Goal: Task Accomplishment & Management: Manage account settings

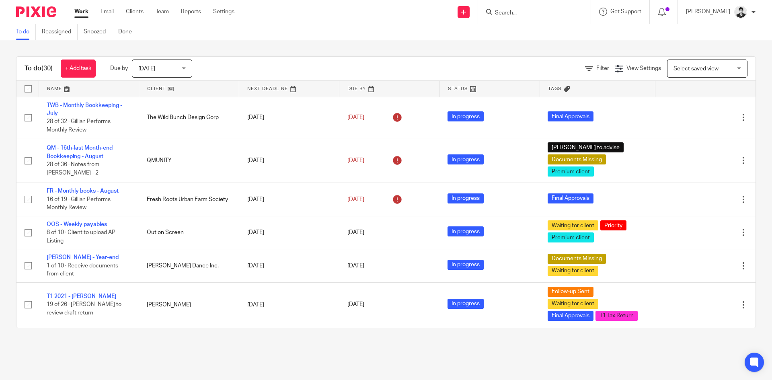
click at [690, 78] on div "To do (30) + Add task Due by Today Today Today Tomorrow This week Next week Thi…" at bounding box center [385, 69] width 739 height 24
click at [686, 70] on span "Select saved view" at bounding box center [695, 69] width 45 height 6
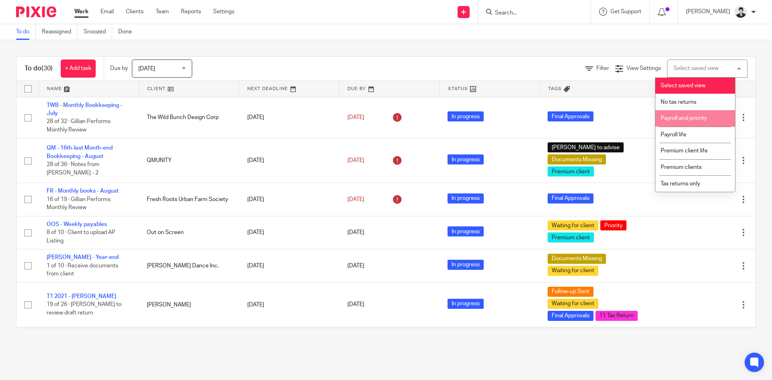
click at [695, 119] on span "Payroll and priority" at bounding box center [684, 118] width 46 height 6
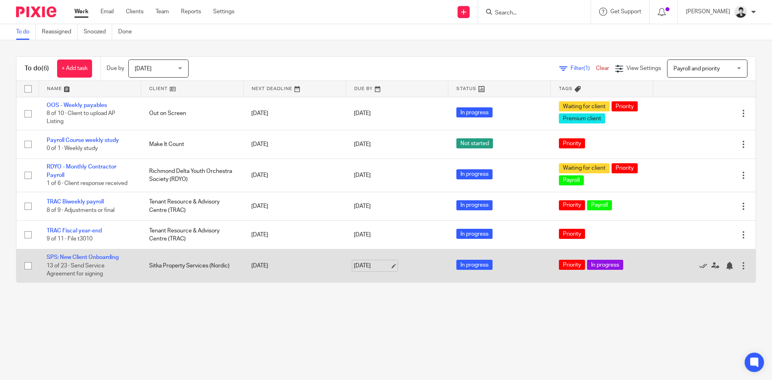
click at [374, 269] on link "[DATE]" at bounding box center [372, 266] width 36 height 8
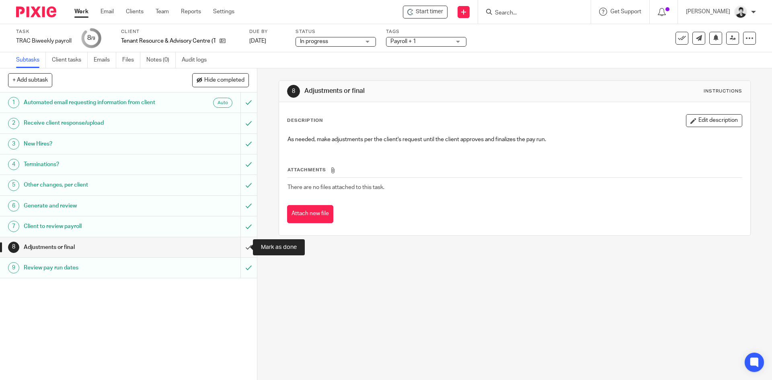
click at [241, 244] on input "submit" at bounding box center [128, 247] width 257 height 20
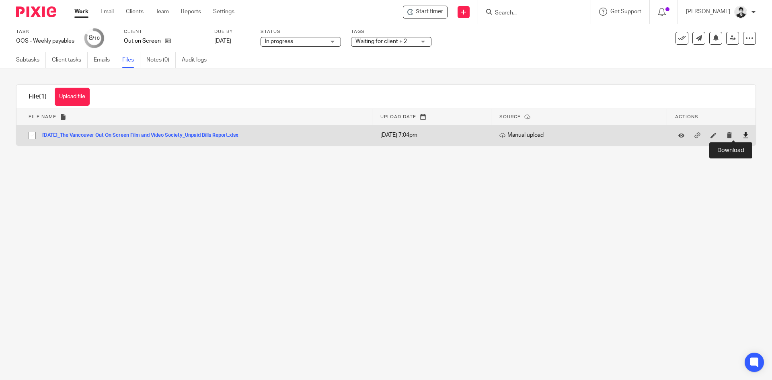
click at [743, 133] on icon at bounding box center [746, 135] width 6 height 6
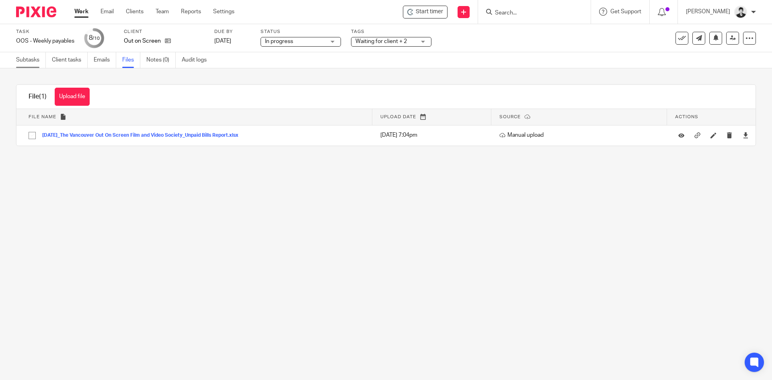
click at [30, 56] on link "Subtasks" at bounding box center [31, 60] width 30 height 16
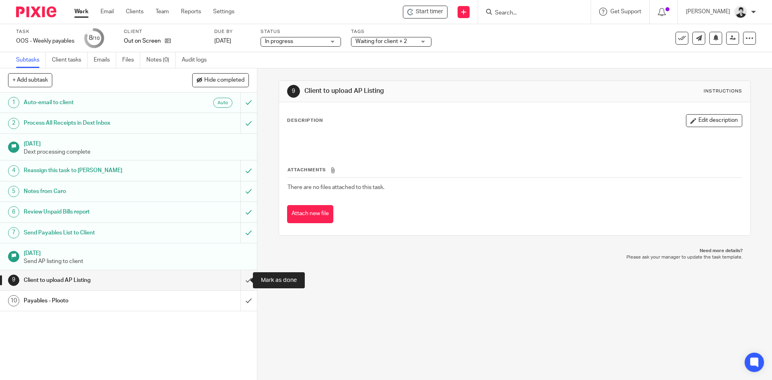
drag, startPoint x: 243, startPoint y: 280, endPoint x: 266, endPoint y: 276, distance: 23.7
click at [243, 280] on input "submit" at bounding box center [128, 280] width 257 height 20
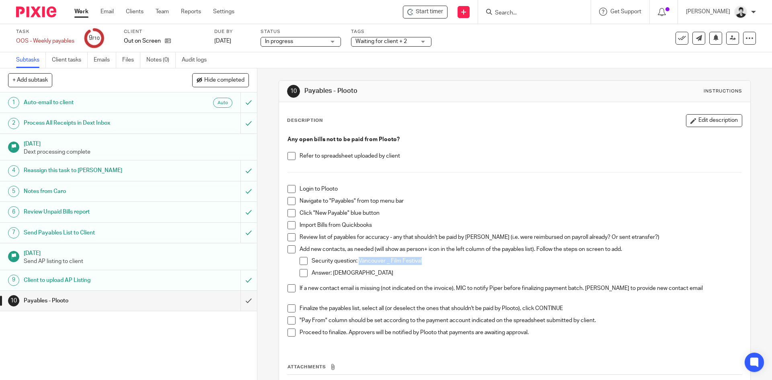
drag, startPoint x: 430, startPoint y: 257, endPoint x: 357, endPoint y: 264, distance: 73.1
click at [357, 264] on p "Security question: Vancouver _ Film Festival" at bounding box center [527, 261] width 430 height 8
copy p "Vancouver _ Film Festival"
click at [339, 278] on div "Answer: Queer" at bounding box center [527, 275] width 430 height 12
click at [337, 273] on p "Answer: Queer" at bounding box center [527, 273] width 430 height 8
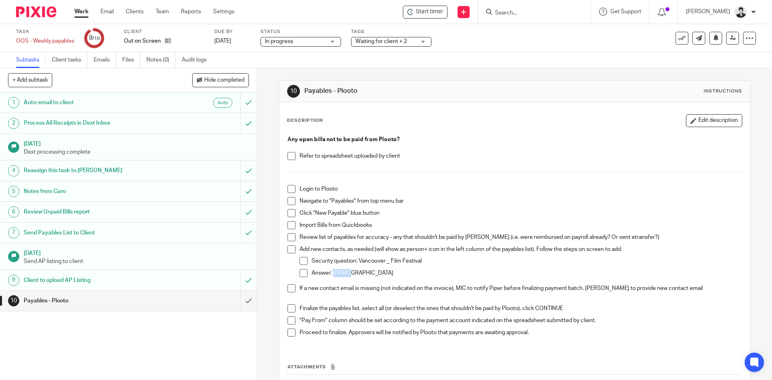
click at [337, 273] on p "Answer: Queer" at bounding box center [527, 273] width 430 height 8
copy p "Queer"
drag, startPoint x: 389, startPoint y: 261, endPoint x: 357, endPoint y: 263, distance: 31.4
click at [357, 263] on p "Security question: Vancouver _ Film Festival" at bounding box center [527, 261] width 430 height 8
copy p "Vancouver _ Film Festival"
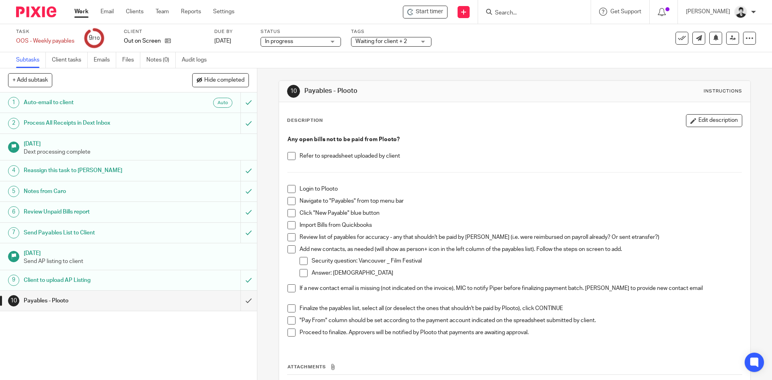
click at [340, 274] on p "Answer: Queer" at bounding box center [527, 273] width 430 height 8
copy p "Queer"
drag, startPoint x: 438, startPoint y: 259, endPoint x: 358, endPoint y: 266, distance: 80.3
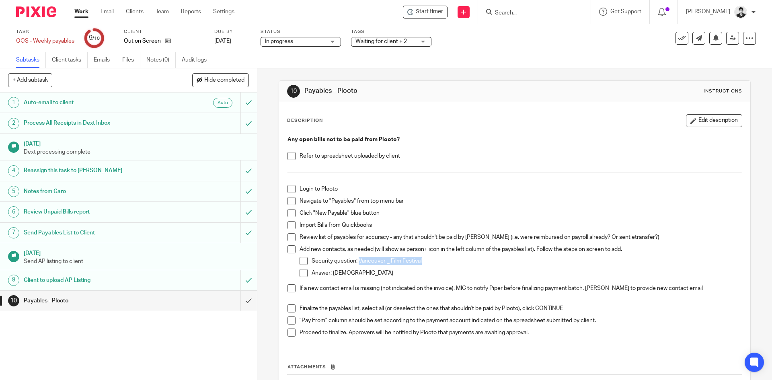
click at [358, 266] on div "Security question: Vancouver _ Film Festival" at bounding box center [527, 263] width 430 height 12
copy p "Vancouver _ Film Festival"
click at [340, 270] on p "Answer: Queer" at bounding box center [527, 273] width 430 height 8
click at [340, 271] on p "Answer: Queer" at bounding box center [527, 273] width 430 height 8
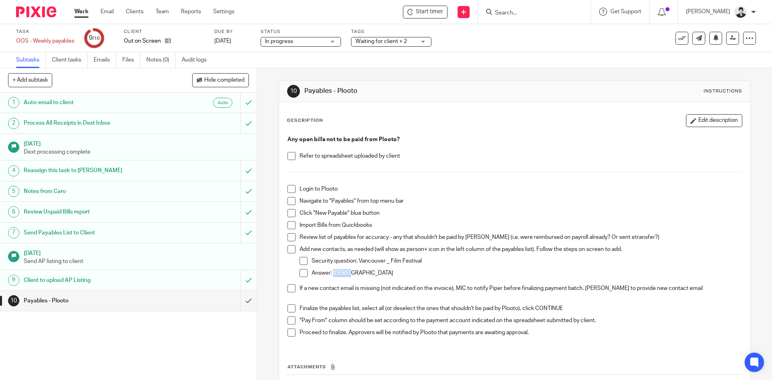
copy p "Queer"
drag, startPoint x: 429, startPoint y: 263, endPoint x: 357, endPoint y: 261, distance: 71.6
click at [357, 261] on p "Security question: Vancouver _ Film Festival" at bounding box center [527, 261] width 430 height 8
copy p "Vancouver _ Film Festival"
click at [339, 271] on p "Answer: Queer" at bounding box center [527, 273] width 430 height 8
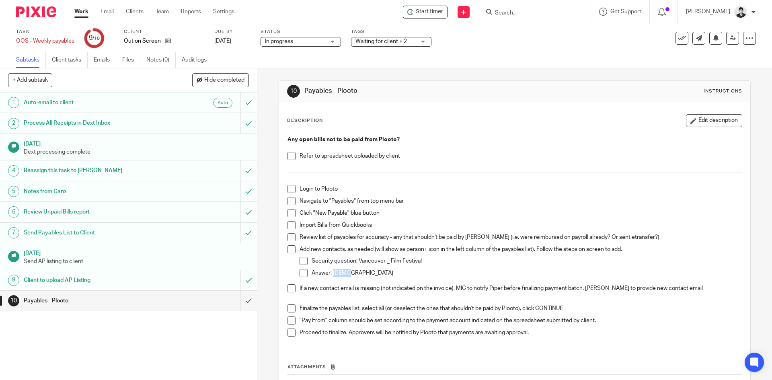
click at [339, 271] on p "Answer: Queer" at bounding box center [527, 273] width 430 height 8
copy p "Queer"
click at [246, 305] on input "submit" at bounding box center [128, 301] width 257 height 20
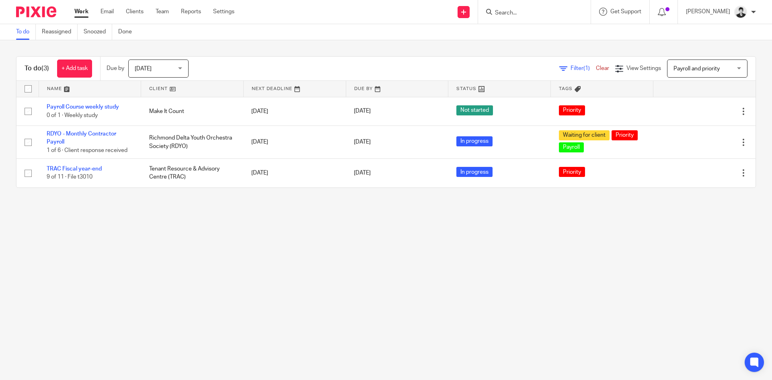
click at [687, 72] on span "Payroll and priority" at bounding box center [702, 68] width 59 height 17
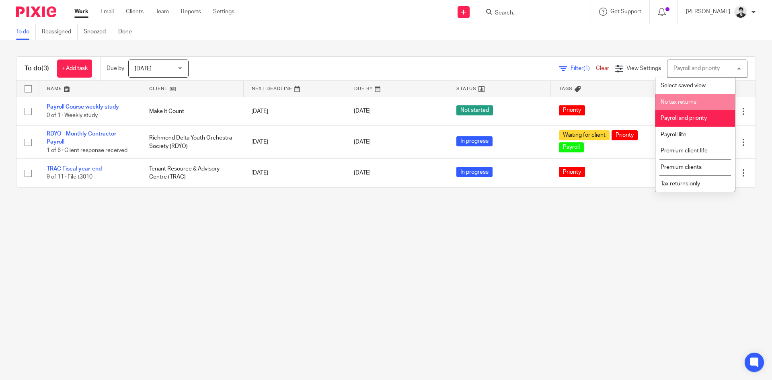
click at [692, 102] on span "No tax returns" at bounding box center [679, 102] width 36 height 6
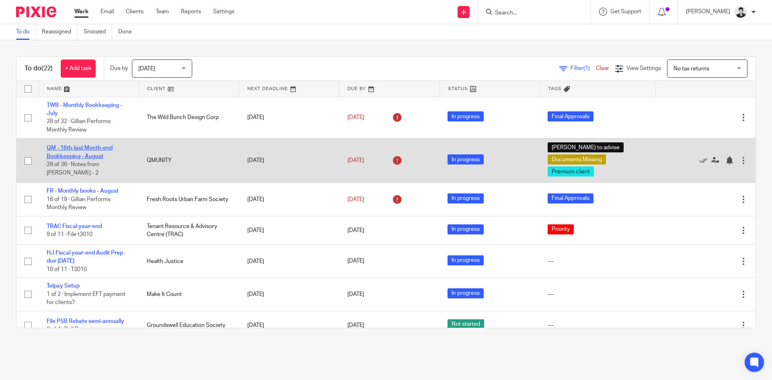
click at [93, 159] on link "QM - 16th-last Month-end Bookkeeping - August" at bounding box center [80, 152] width 66 height 14
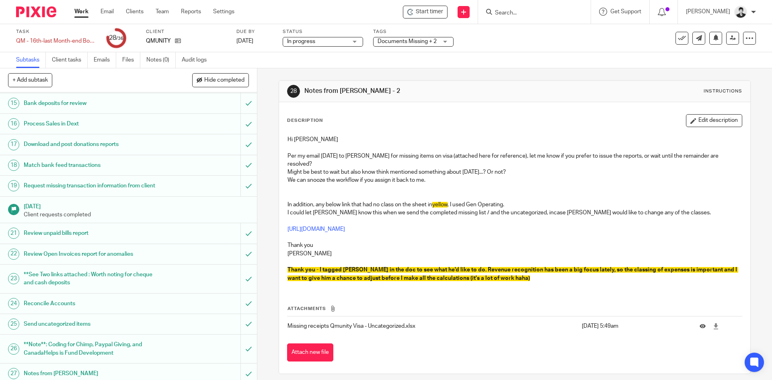
scroll to position [515, 0]
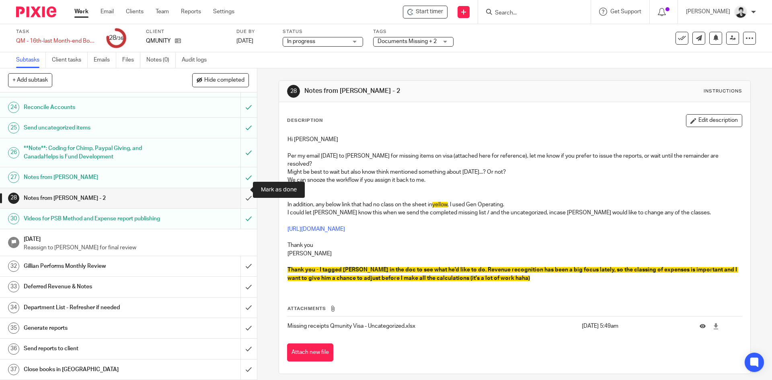
click at [240, 188] on input "submit" at bounding box center [128, 198] width 257 height 20
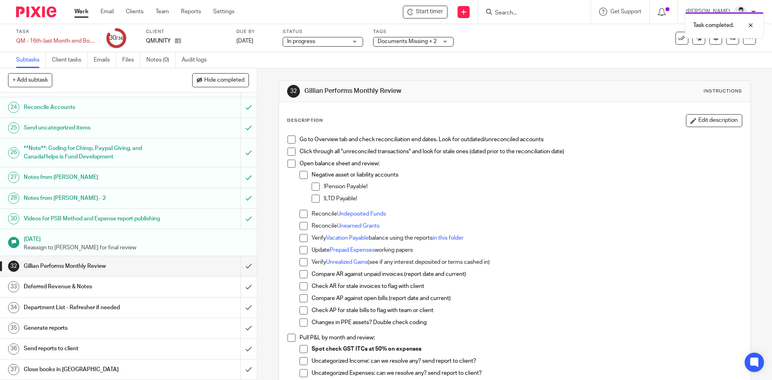
scroll to position [515, 0]
click at [287, 133] on div "Go to Overview tab and check reconciliation end dates. Look for outdated/unreco…" at bounding box center [514, 278] width 462 height 295
drag, startPoint x: 286, startPoint y: 137, endPoint x: 319, endPoint y: 151, distance: 36.2
click at [287, 138] on span at bounding box center [291, 139] width 8 height 8
click at [287, 150] on span at bounding box center [291, 152] width 8 height 8
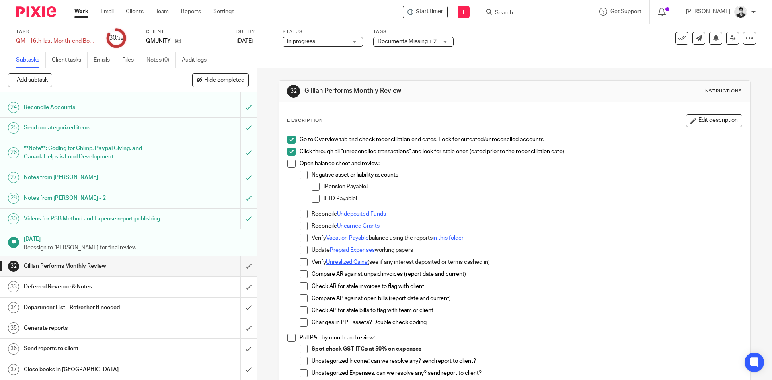
click at [361, 262] on link "Unrealized Gains" at bounding box center [346, 262] width 41 height 6
click at [300, 263] on span at bounding box center [304, 262] width 8 height 8
click at [355, 248] on link "Prepaid Expenses" at bounding box center [352, 250] width 45 height 6
click at [300, 248] on span at bounding box center [304, 250] width 8 height 8
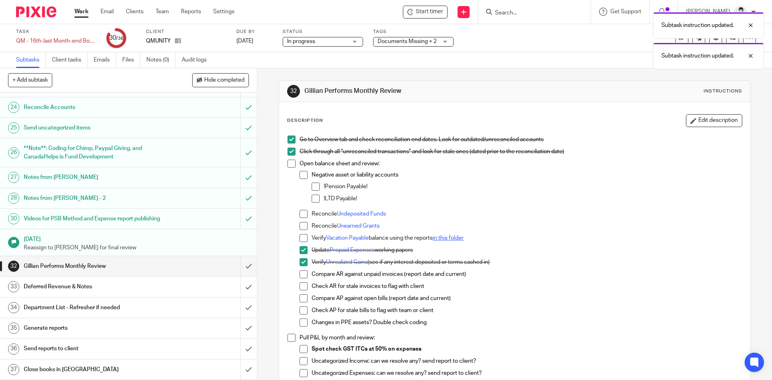
click at [450, 238] on link "in this folder" at bounding box center [448, 238] width 31 height 6
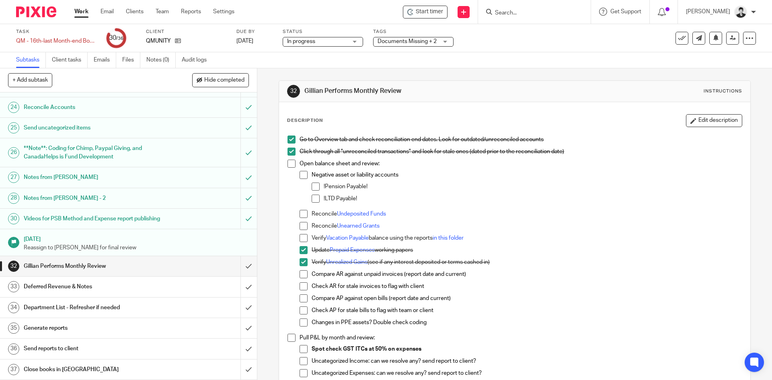
click at [300, 237] on span at bounding box center [304, 238] width 8 height 8
click at [300, 214] on span at bounding box center [304, 214] width 8 height 8
click at [302, 276] on span at bounding box center [304, 274] width 8 height 8
click at [302, 288] on span at bounding box center [304, 286] width 8 height 8
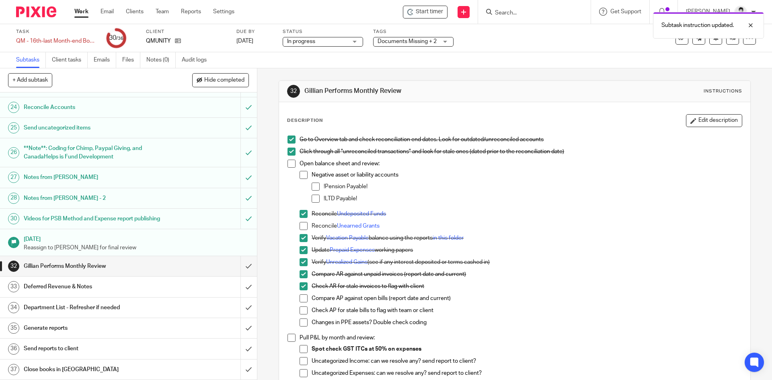
click at [302, 302] on li "Compare AP against open bills (report date and current)" at bounding box center [521, 300] width 442 height 12
drag, startPoint x: 304, startPoint y: 308, endPoint x: 302, endPoint y: 296, distance: 12.1
click at [304, 308] on span at bounding box center [304, 310] width 8 height 8
click at [302, 296] on span at bounding box center [304, 298] width 8 height 8
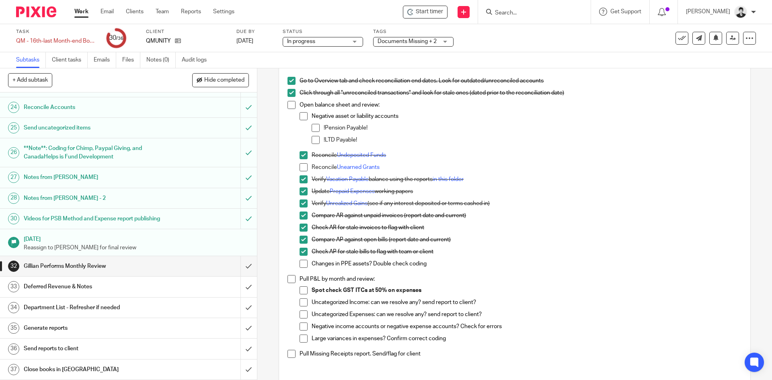
scroll to position [66, 0]
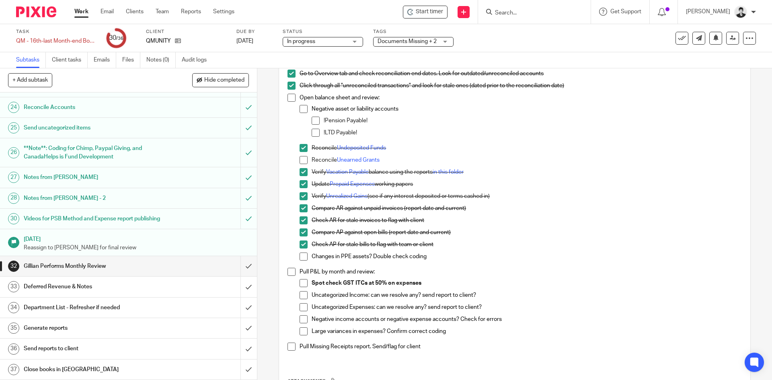
click at [300, 253] on span at bounding box center [304, 257] width 8 height 8
click at [301, 110] on span at bounding box center [304, 109] width 8 height 8
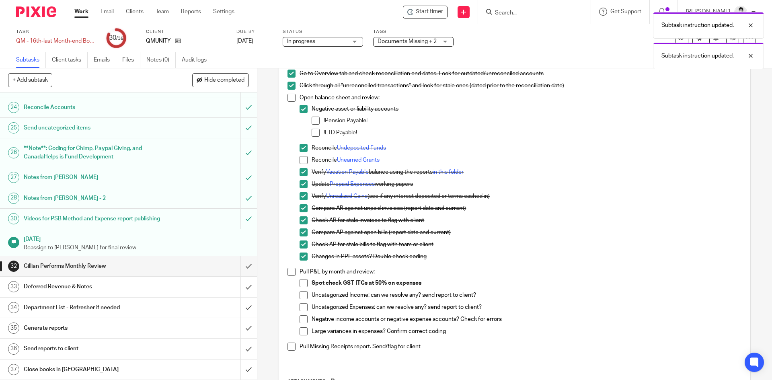
click at [312, 125] on li "!Pension Payable!" at bounding box center [527, 123] width 430 height 12
drag, startPoint x: 315, startPoint y: 137, endPoint x: 312, endPoint y: 130, distance: 7.2
click at [315, 137] on li "!LTD Payable!" at bounding box center [527, 135] width 430 height 12
click at [312, 130] on span at bounding box center [316, 133] width 8 height 8
click at [312, 116] on div "Negative asset or liability accounts !Pension Payable! !LTD Payable!" at bounding box center [527, 124] width 430 height 39
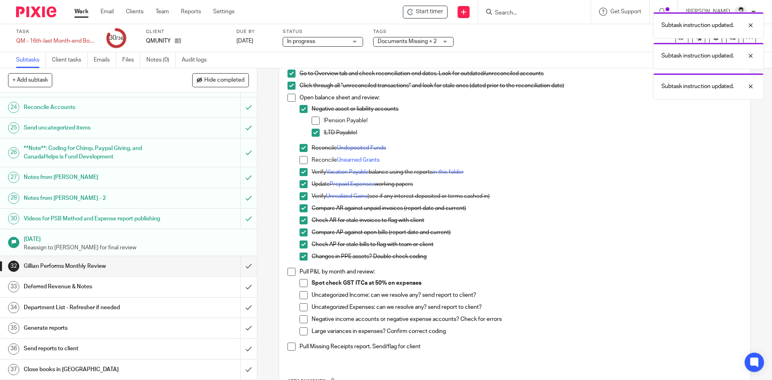
click at [313, 120] on span at bounding box center [316, 121] width 8 height 8
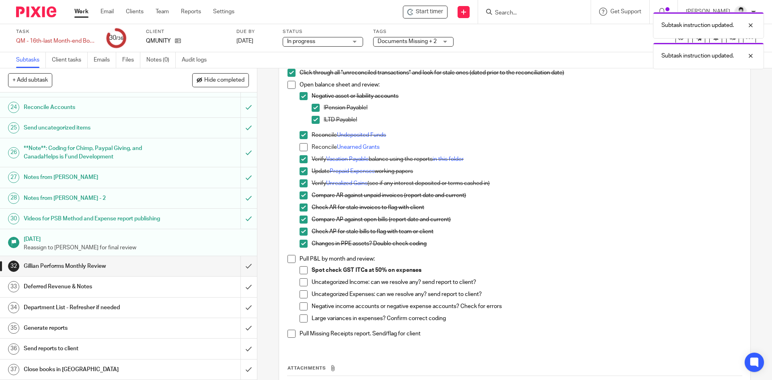
scroll to position [77, 0]
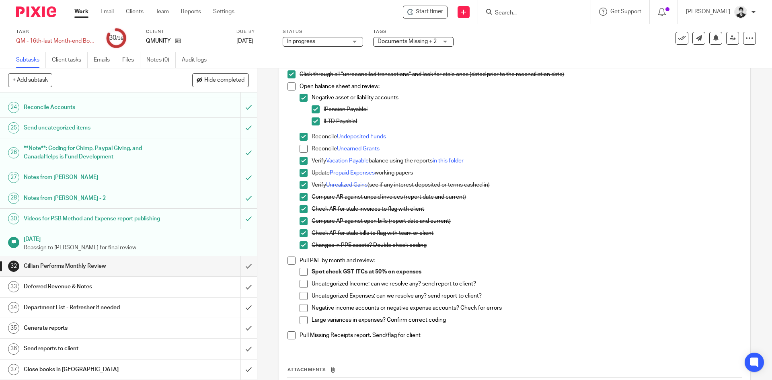
click at [361, 147] on link "Unearned Grants" at bounding box center [358, 149] width 43 height 6
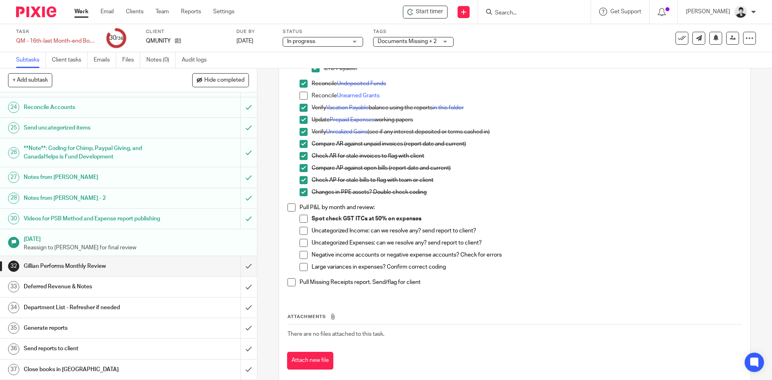
scroll to position [144, 0]
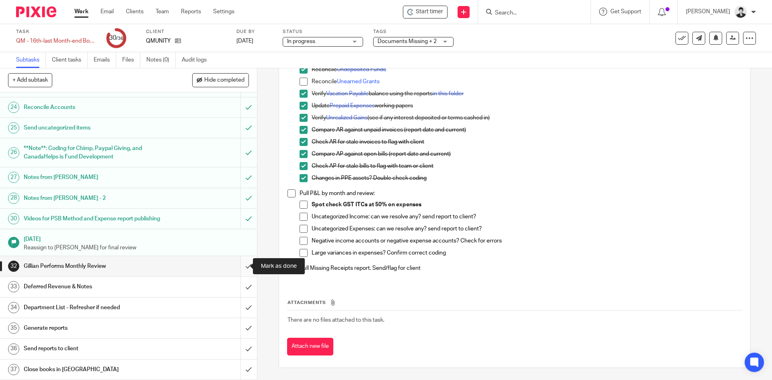
click at [244, 261] on input "submit" at bounding box center [128, 266] width 257 height 20
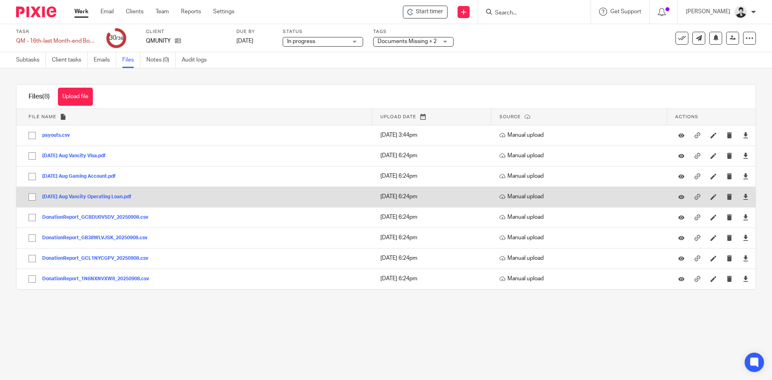
click at [110, 199] on button "[DATE] Aug Vancity Operating Loan.pdf" at bounding box center [89, 197] width 95 height 6
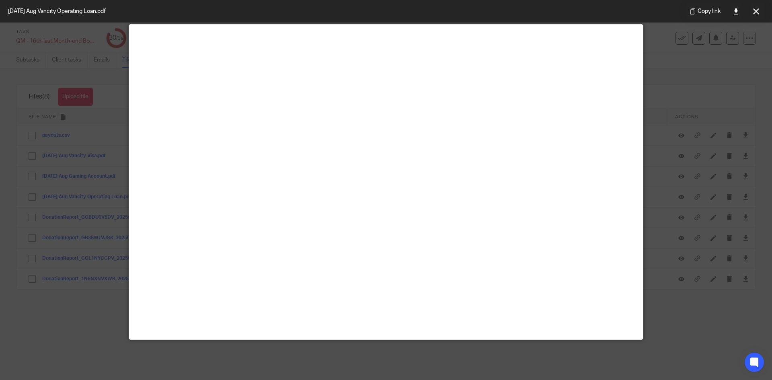
scroll to position [34, 0]
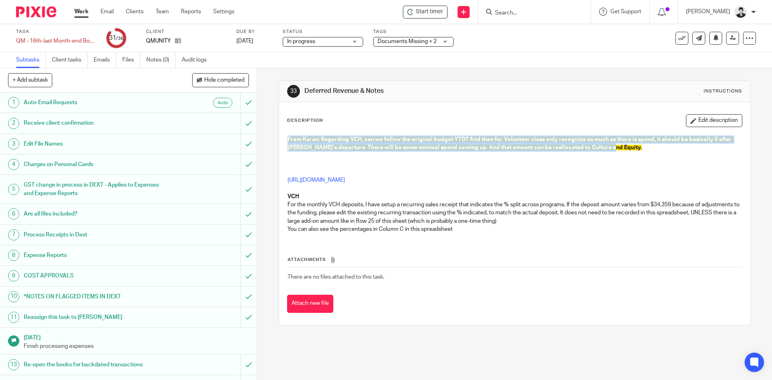
drag, startPoint x: 615, startPoint y: 146, endPoint x: 276, endPoint y: 135, distance: 339.1
click at [279, 135] on div "33 Deferred Revenue & Notes Instructions Description Edit description From Kara…" at bounding box center [515, 202] width 472 height 245
copy span "From Karan: Regarding VCH, can we follow the original budget YTD? And then for …"
